Goal: Submit feedback/report problem: Submit feedback/report problem

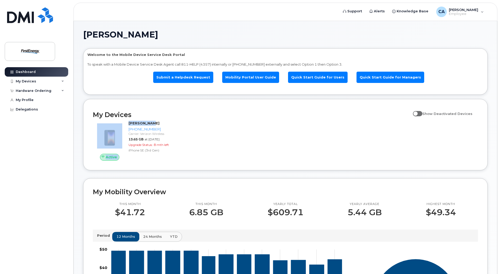
drag, startPoint x: 500, startPoint y: 96, endPoint x: 502, endPoint y: 122, distance: 26.3
click at [500, 122] on html "Support Alerts Knowledge Base CA [PERSON_NAME] Employee English Français Sign o…" at bounding box center [250, 244] width 500 height 489
click at [64, 81] on icon at bounding box center [62, 81] width 3 height 3
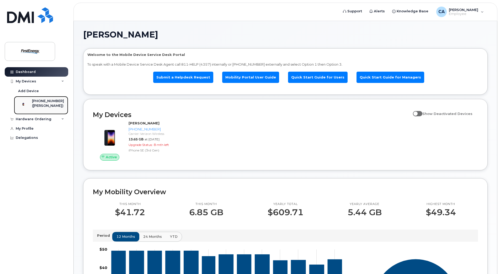
click at [49, 105] on div "([PERSON_NAME])" at bounding box center [48, 105] width 32 height 5
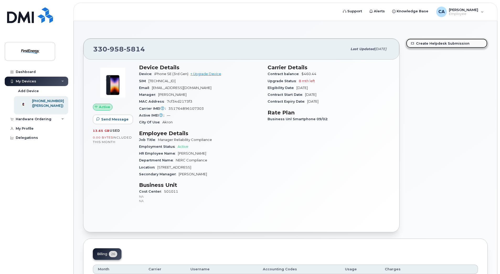
click at [443, 43] on link "Create Helpdesk Submission" at bounding box center [446, 43] width 81 height 9
